Goal: Task Accomplishment & Management: Use online tool/utility

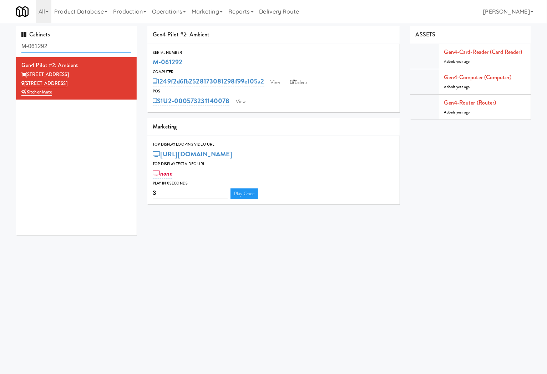
drag, startPoint x: 0, startPoint y: 0, endPoint x: 84, endPoint y: 45, distance: 95.6
click at [84, 45] on input "M-061292" at bounding box center [76, 46] width 110 height 13
click at [84, 46] on input "M-061292" at bounding box center [76, 46] width 110 height 13
type input "vendu"
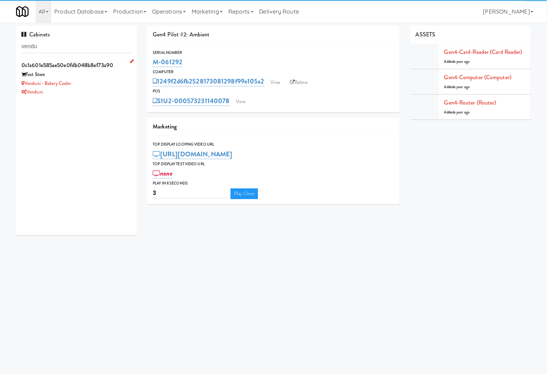
click at [77, 96] on div "Venduni" at bounding box center [76, 92] width 110 height 9
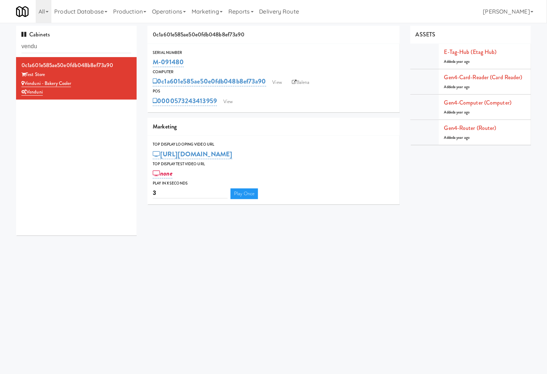
drag, startPoint x: 198, startPoint y: 58, endPoint x: 150, endPoint y: 60, distance: 47.8
click at [150, 60] on div "Serial Number M-091480" at bounding box center [273, 58] width 252 height 19
copy link "M-091480"
click at [272, 82] on link "View" at bounding box center [277, 82] width 16 height 11
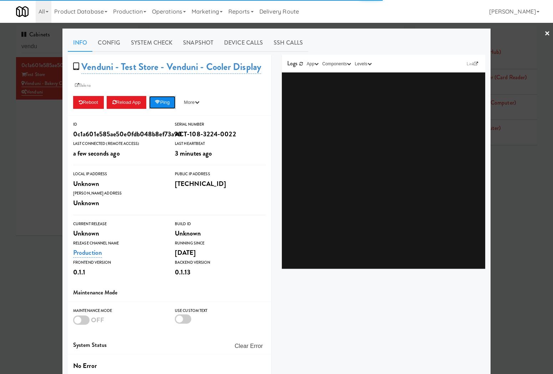
click at [172, 106] on button "Ping" at bounding box center [162, 102] width 26 height 13
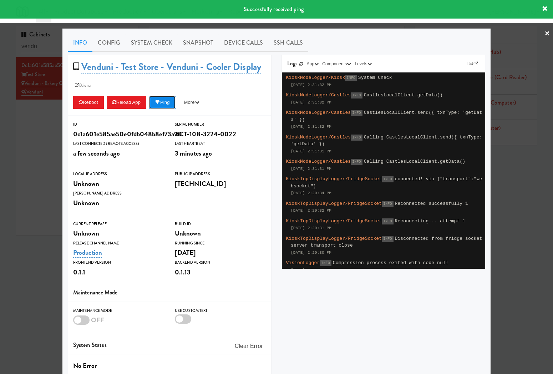
click at [172, 105] on button "Ping" at bounding box center [162, 102] width 26 height 13
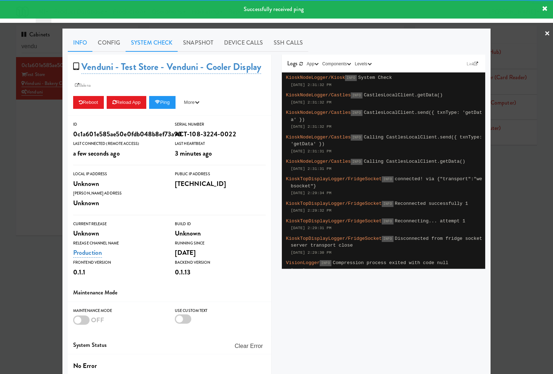
drag, startPoint x: 156, startPoint y: 46, endPoint x: 140, endPoint y: 52, distance: 17.0
click at [152, 48] on link "System Check" at bounding box center [152, 43] width 52 height 18
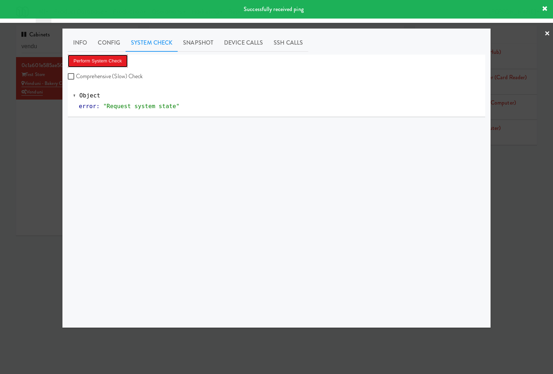
click at [101, 66] on button "Perform System Check" at bounding box center [98, 61] width 60 height 13
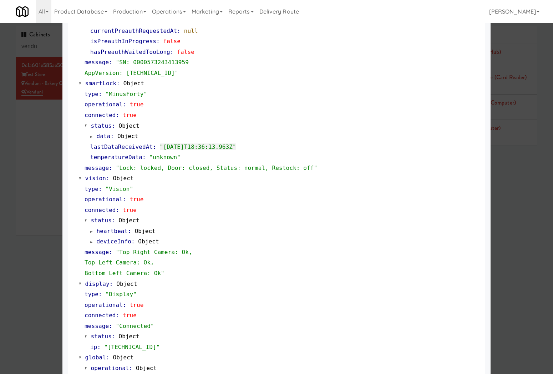
scroll to position [190, 0]
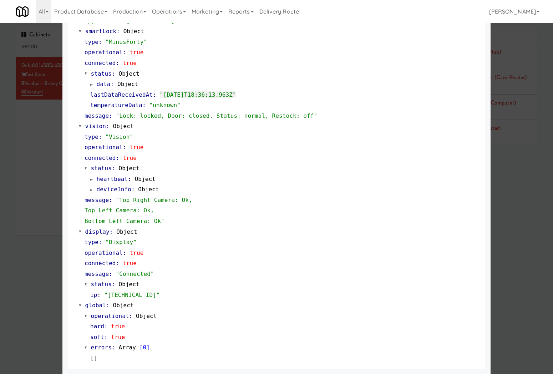
drag, startPoint x: 30, startPoint y: 222, endPoint x: 101, endPoint y: 188, distance: 78.8
click at [31, 220] on div at bounding box center [276, 187] width 553 height 374
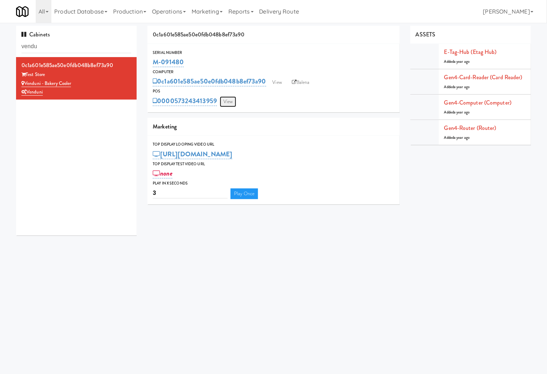
click at [227, 104] on link "View" at bounding box center [228, 101] width 16 height 11
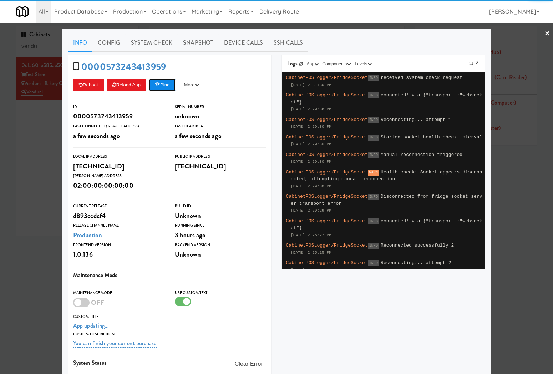
click at [168, 87] on button "Ping" at bounding box center [162, 84] width 26 height 13
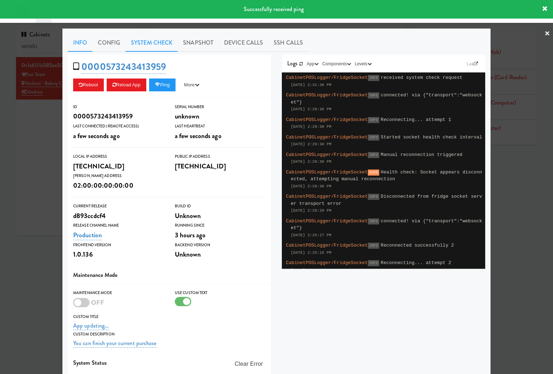
click at [161, 48] on link "System Check" at bounding box center [152, 43] width 52 height 18
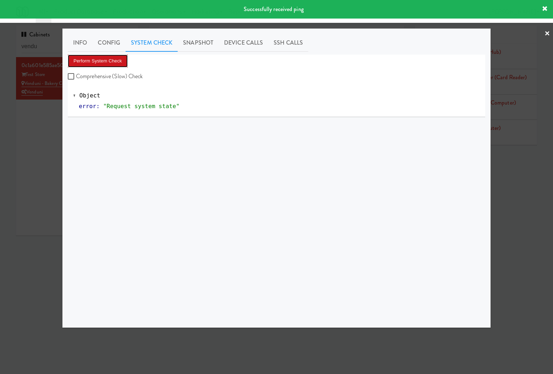
click at [111, 60] on button "Perform System Check" at bounding box center [98, 61] width 60 height 13
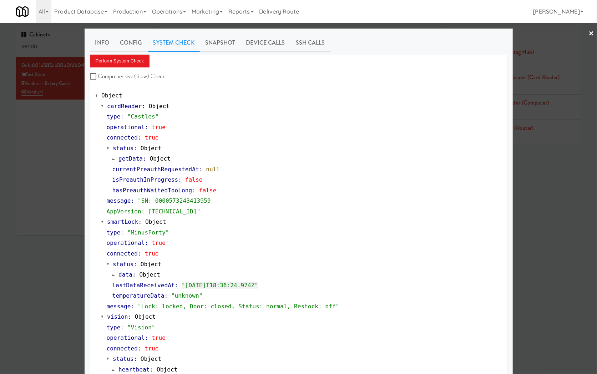
click at [57, 268] on div at bounding box center [298, 187] width 597 height 374
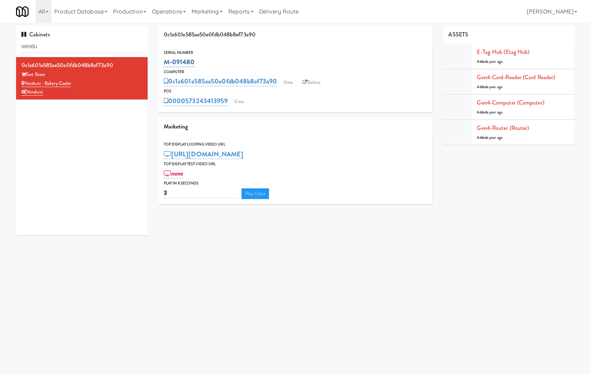
drag, startPoint x: 200, startPoint y: 61, endPoint x: 166, endPoint y: 63, distance: 34.7
click at [166, 63] on div "M-091480" at bounding box center [295, 62] width 263 height 12
copy link "M-091480"
